Goal: Task Accomplishment & Management: Manage account settings

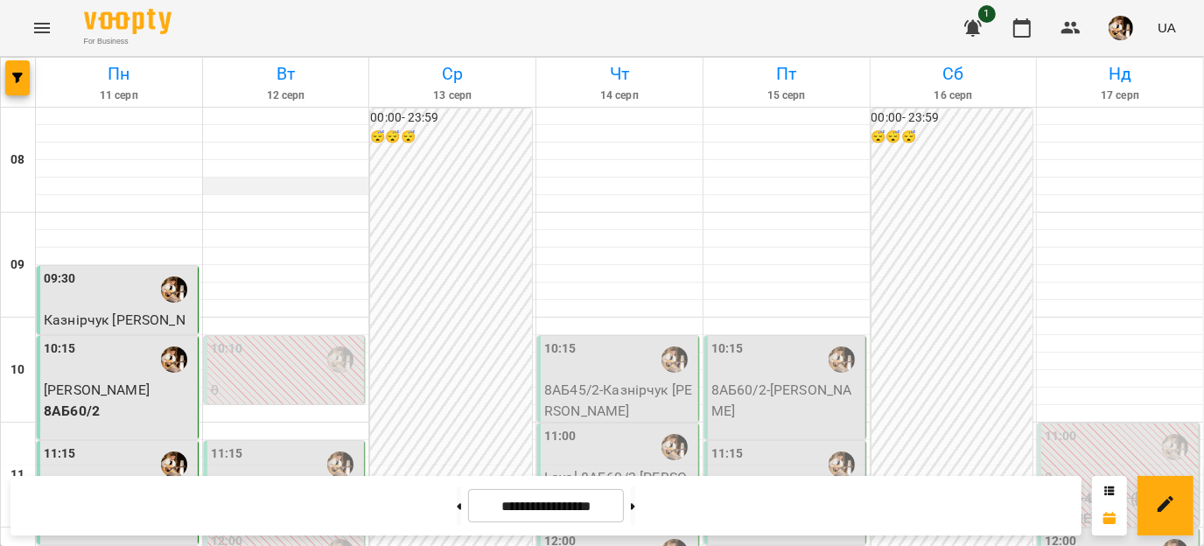
scroll to position [307, 0]
click at [262, 486] on span "Казнірчук [PERSON_NAME]" at bounding box center [282, 505] width 142 height 38
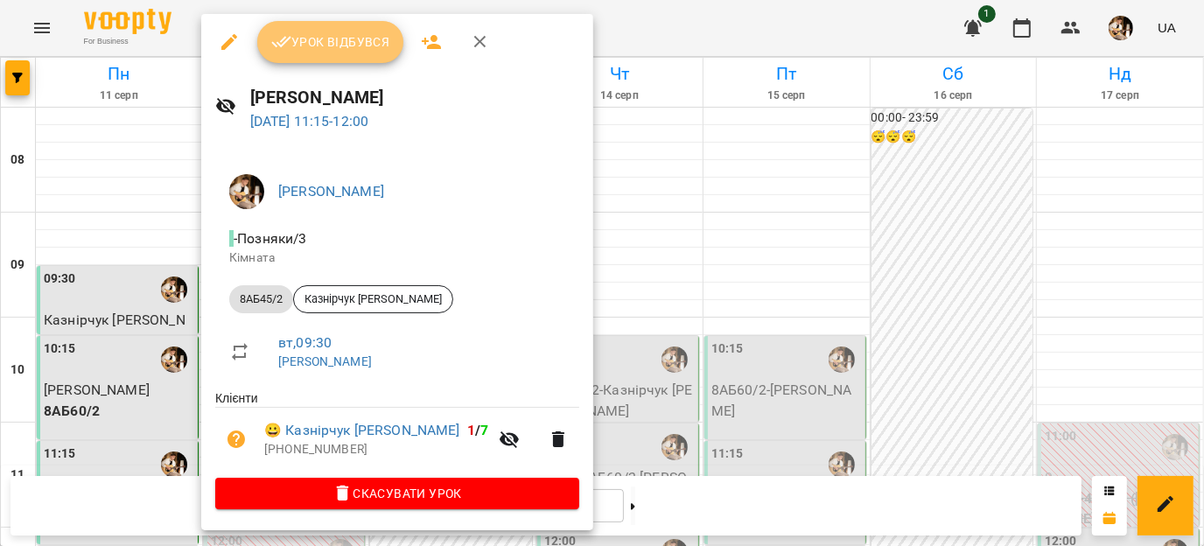
click at [353, 54] on button "Урок відбувся" at bounding box center [330, 42] width 147 height 42
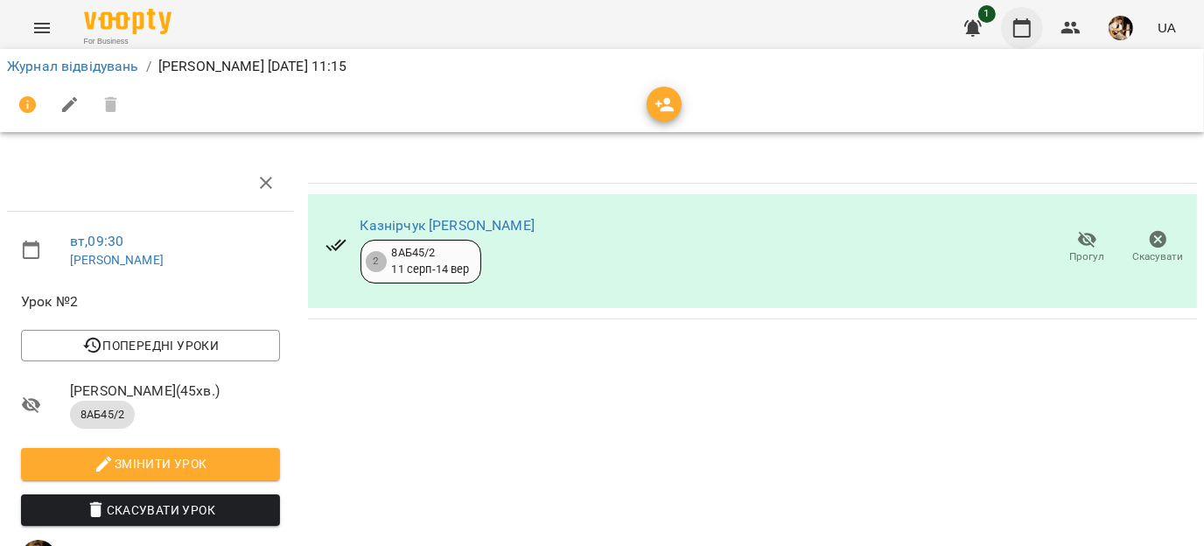
click at [1021, 38] on button "button" at bounding box center [1022, 28] width 42 height 42
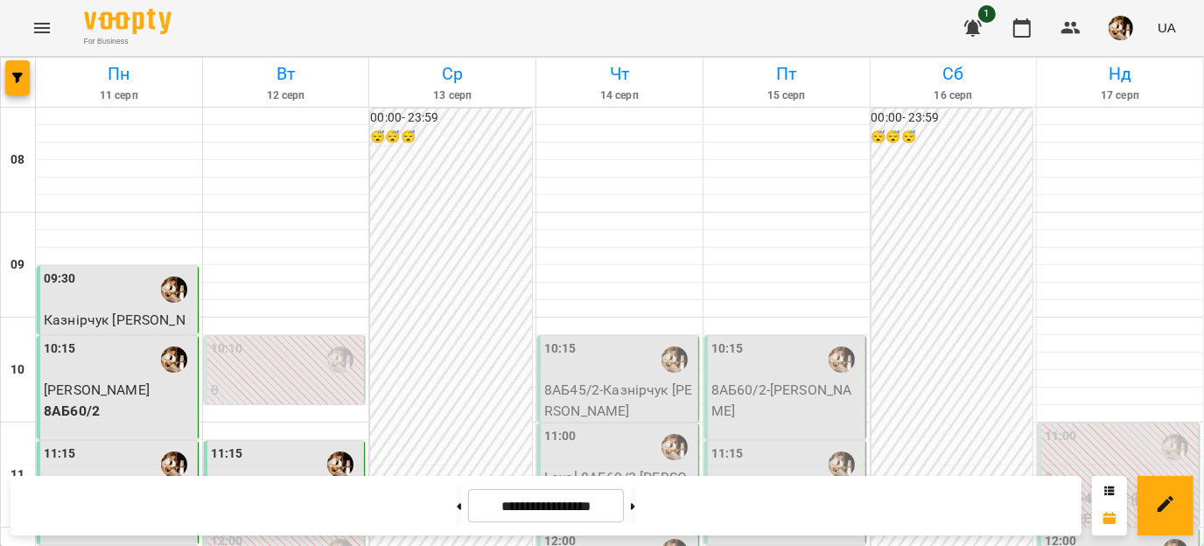
scroll to position [551, 0]
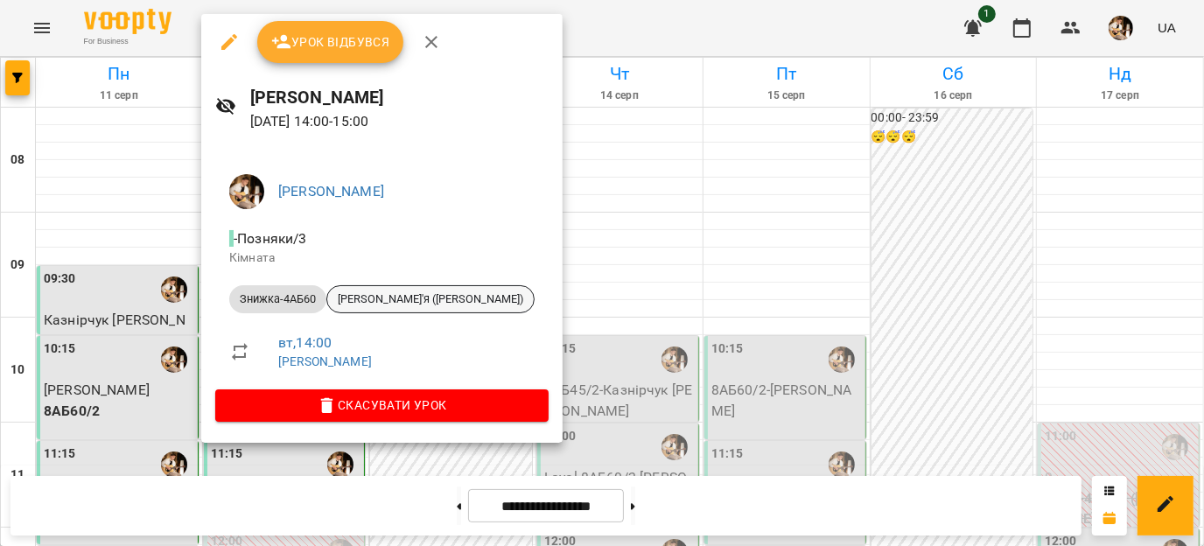
click at [368, 292] on span "[PERSON_NAME]'я ([PERSON_NAME])" at bounding box center [430, 299] width 206 height 16
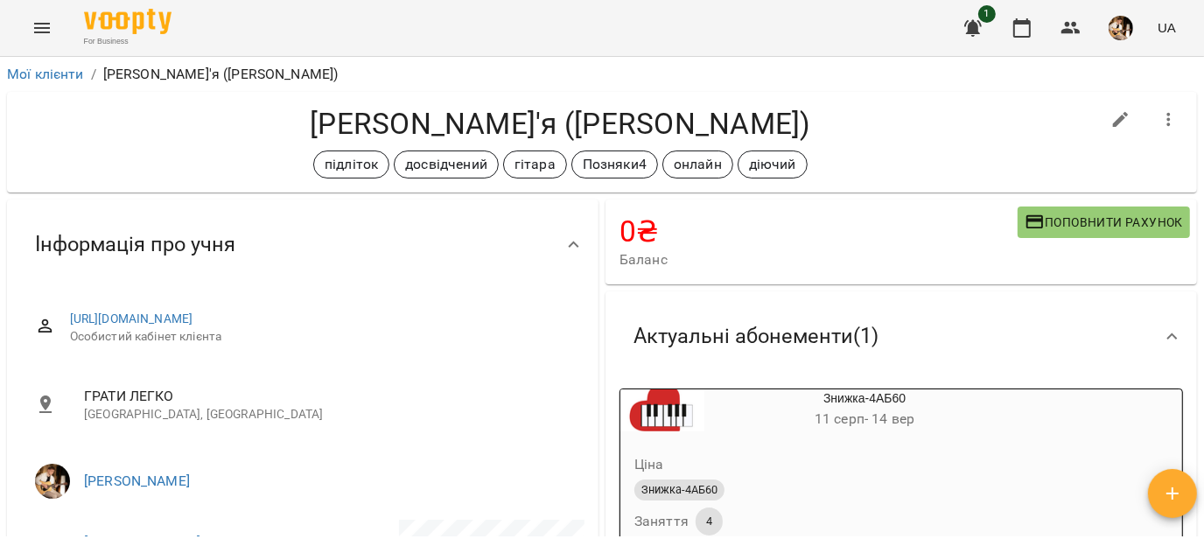
scroll to position [74, 0]
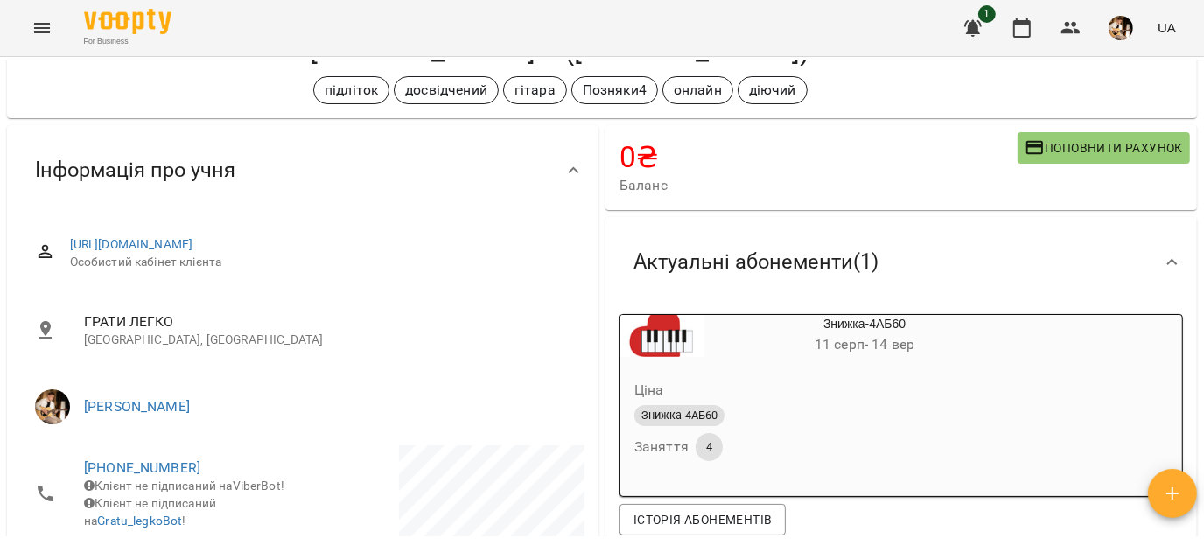
click at [703, 451] on span "4" at bounding box center [709, 447] width 27 height 16
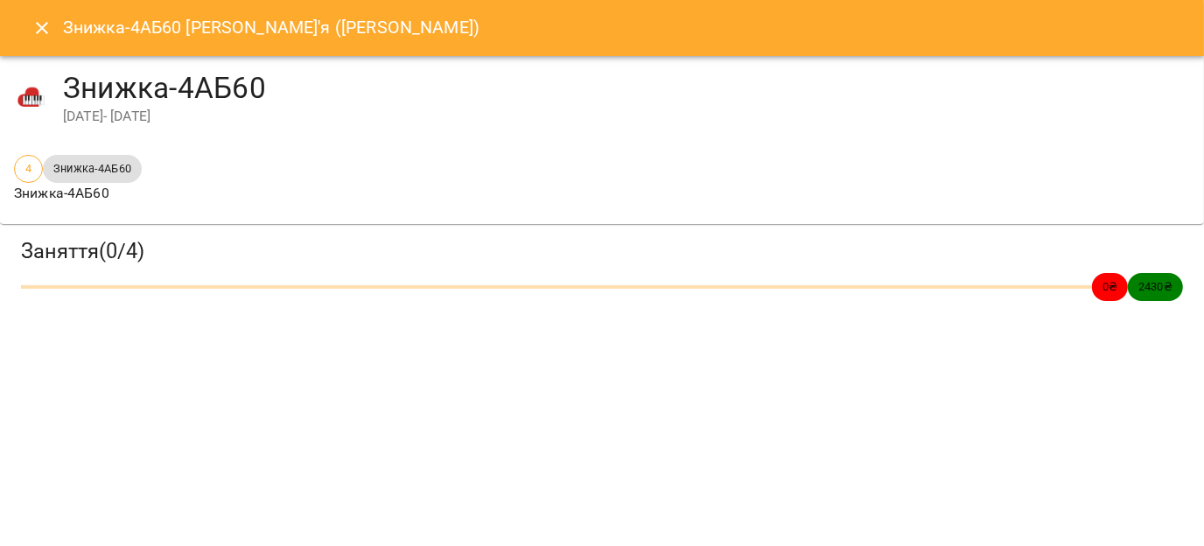
click at [37, 26] on icon "Close" at bounding box center [41, 27] width 21 height 21
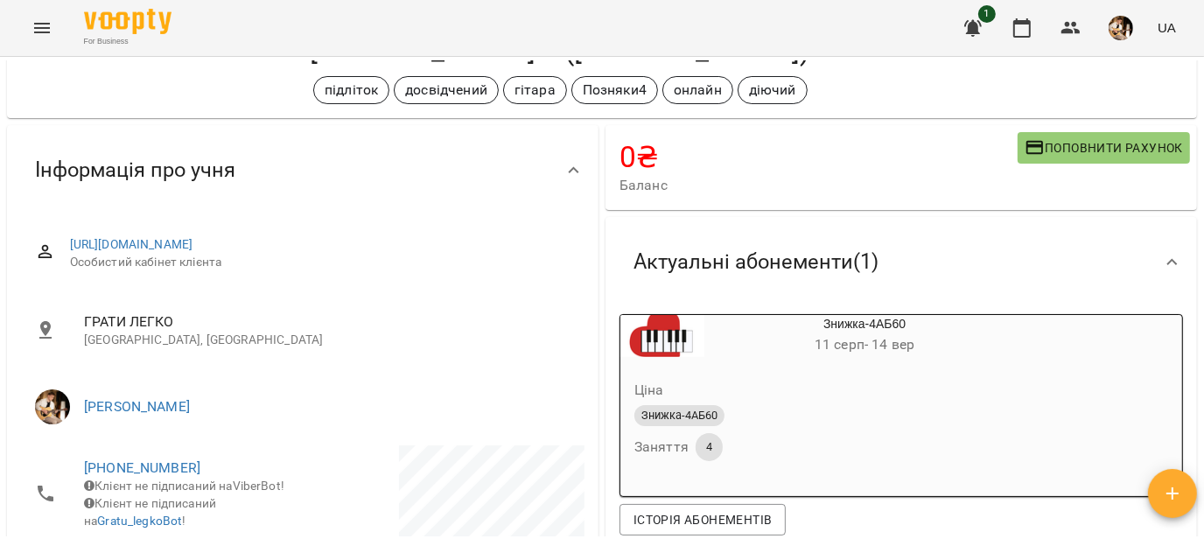
scroll to position [150, 0]
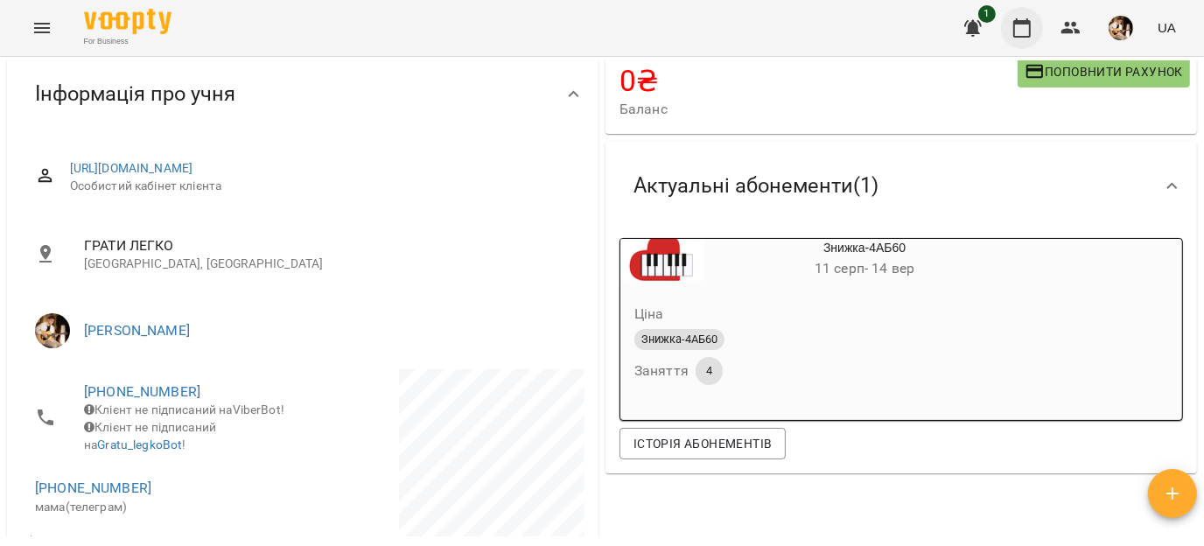
click at [1021, 24] on icon "button" at bounding box center [1021, 27] width 17 height 19
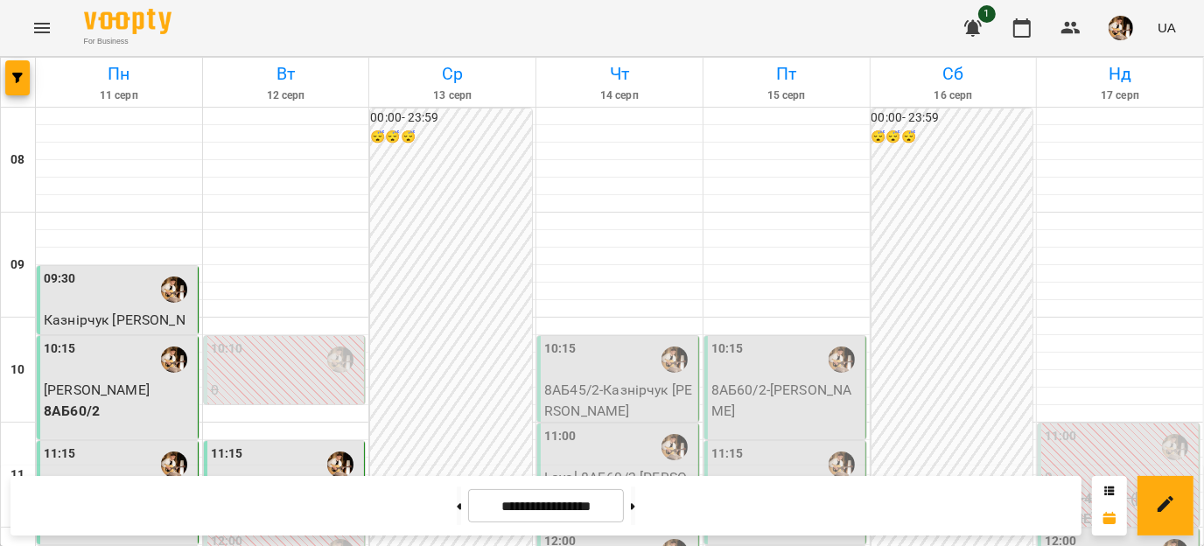
scroll to position [1004, 0]
click at [635, 514] on button at bounding box center [633, 505] width 4 height 38
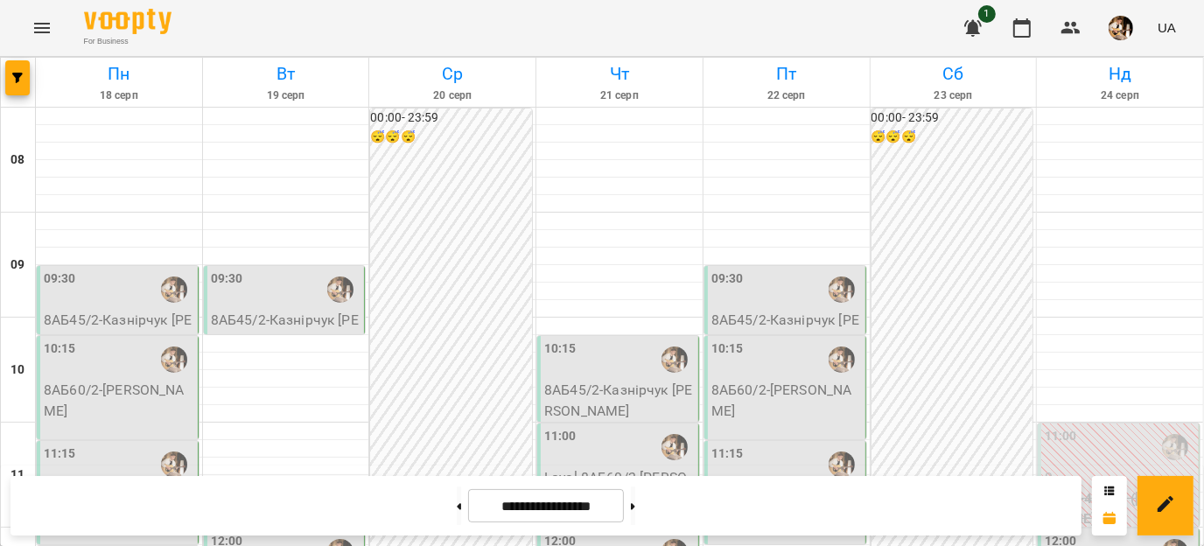
scroll to position [898, 0]
click at [457, 512] on button at bounding box center [459, 505] width 4 height 38
type input "**********"
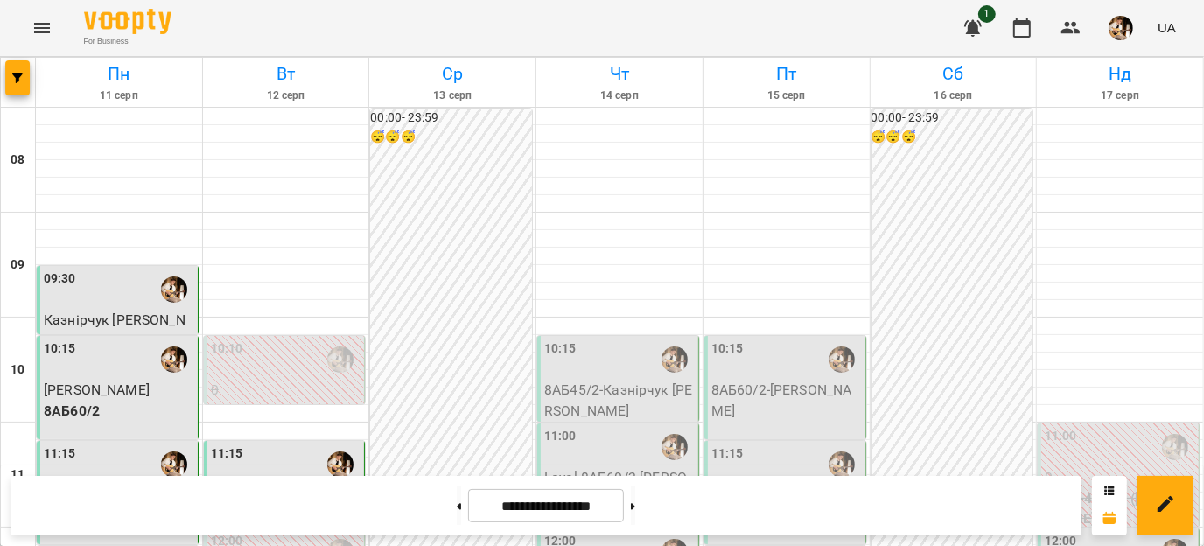
scroll to position [551, 0]
click at [1116, 30] on img "button" at bounding box center [1121, 28] width 24 height 24
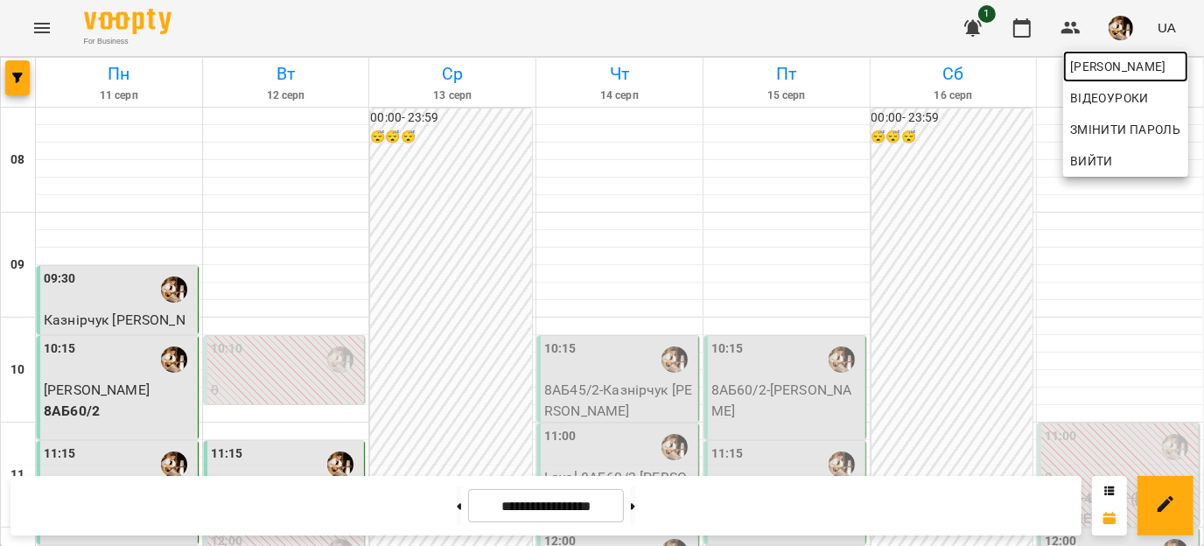
click at [1116, 67] on span "[PERSON_NAME]" at bounding box center [1125, 66] width 111 height 21
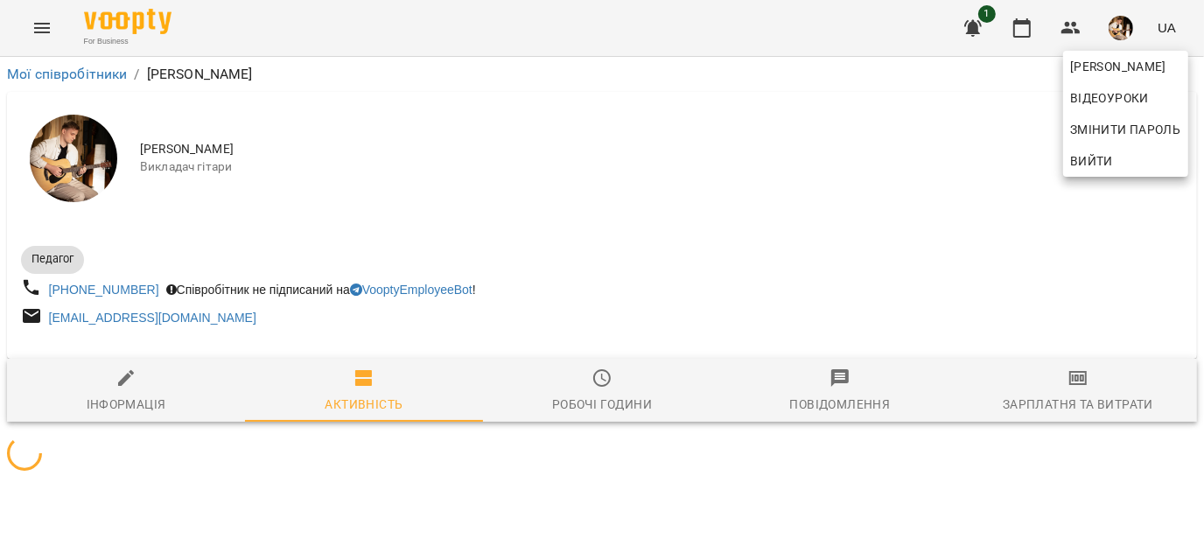
click at [1046, 384] on div at bounding box center [602, 273] width 1204 height 546
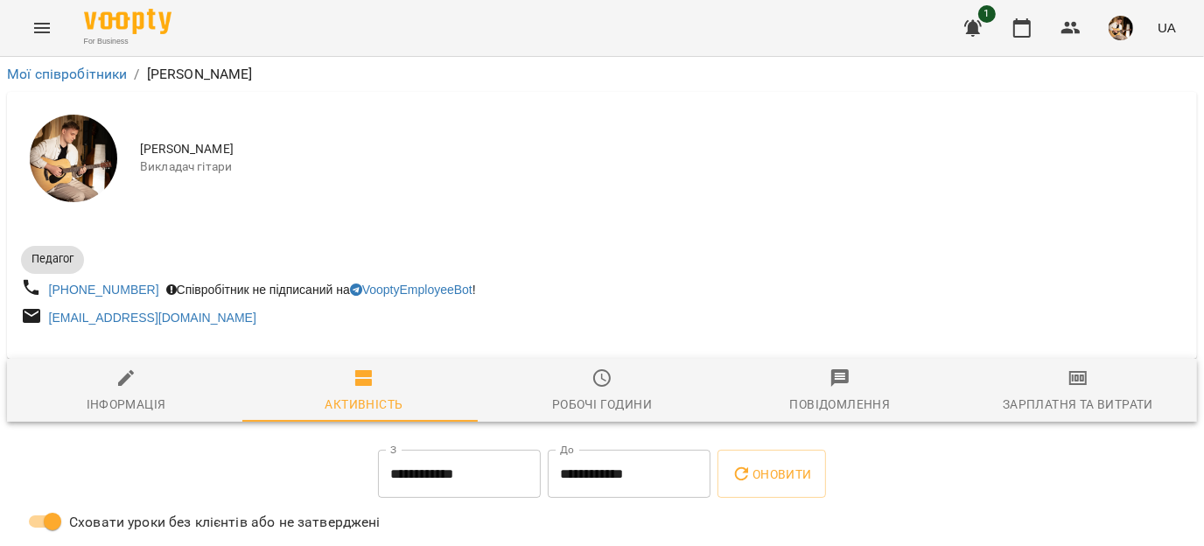
click at [1046, 384] on div "[PERSON_NAME] Змінити пароль Вийти" at bounding box center [602, 273] width 1204 height 546
click at [1046, 384] on span "Зарплатня та Витрати" at bounding box center [1077, 390] width 217 height 47
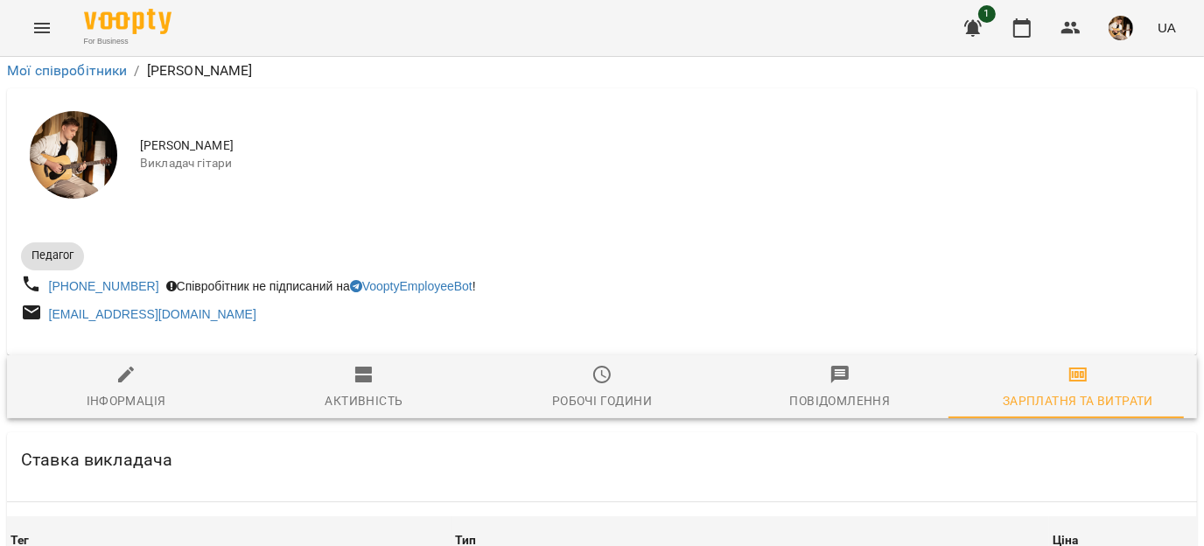
scroll to position [2409, 0]
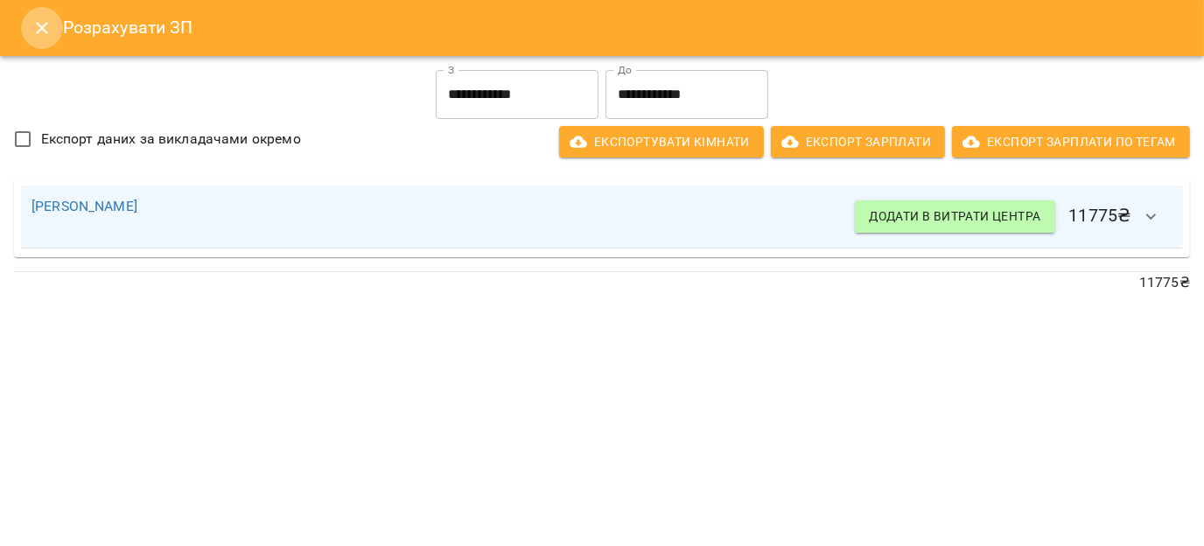
click at [40, 20] on icon "Close" at bounding box center [41, 27] width 21 height 21
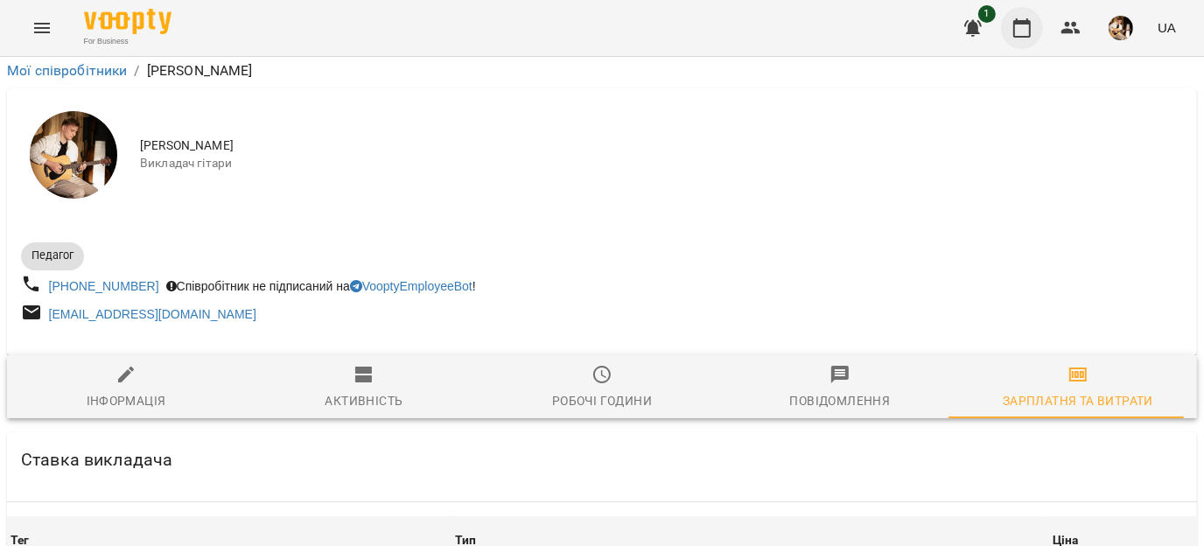
click at [1026, 36] on icon "button" at bounding box center [1021, 27] width 17 height 19
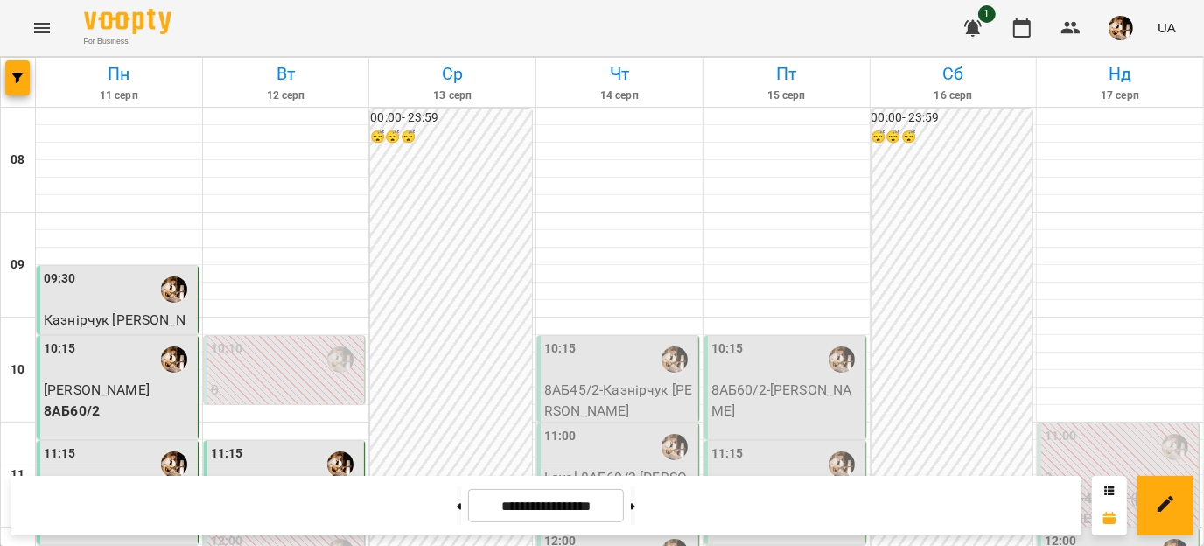
scroll to position [194, 0]
